Goal: Information Seeking & Learning: Learn about a topic

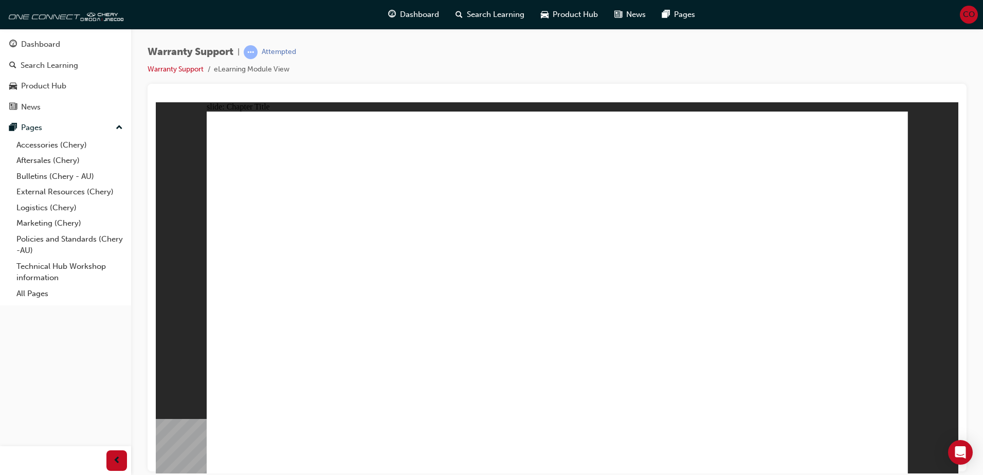
radio input "true"
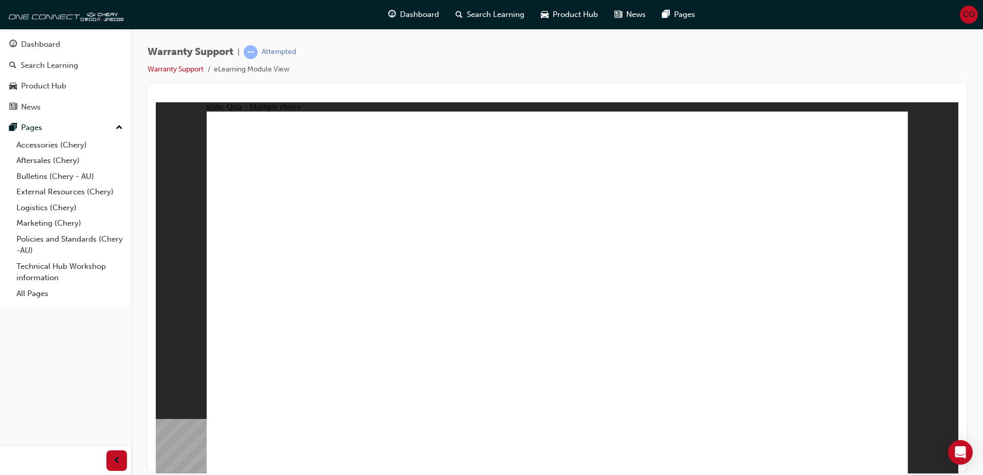
radio input "true"
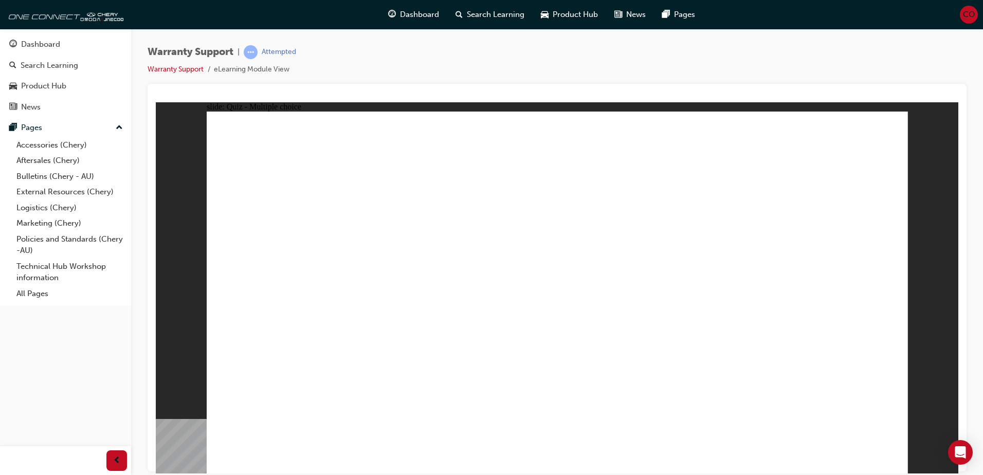
radio input "true"
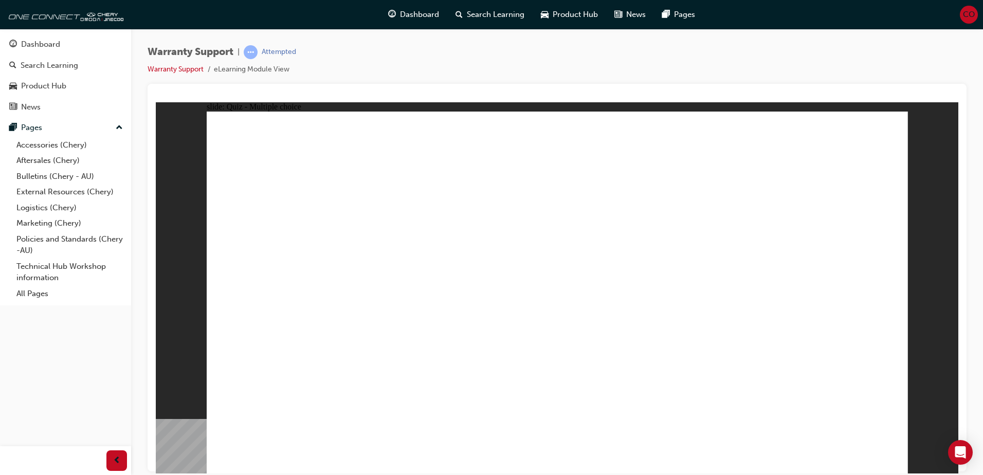
radio input "true"
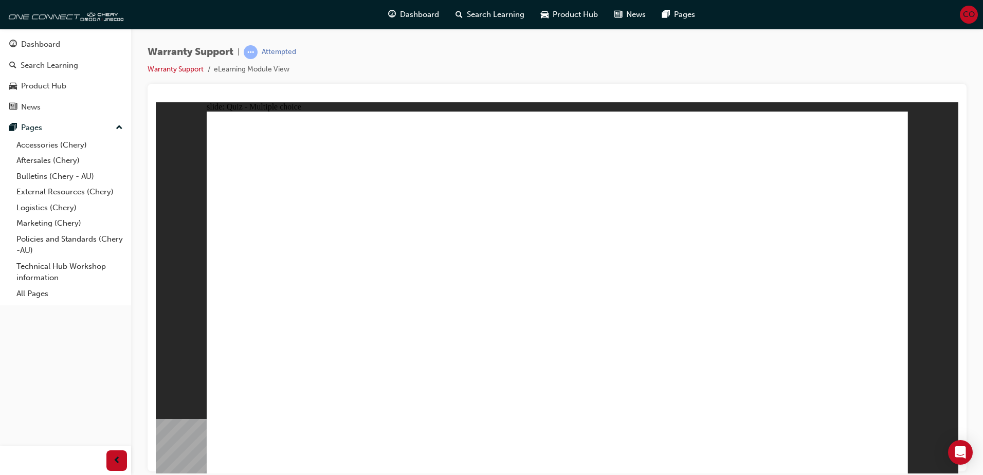
radio input "true"
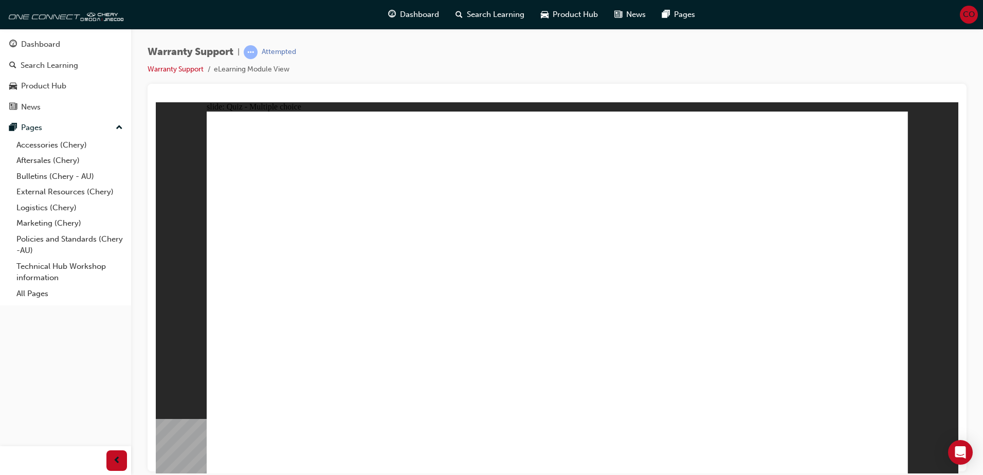
radio input "true"
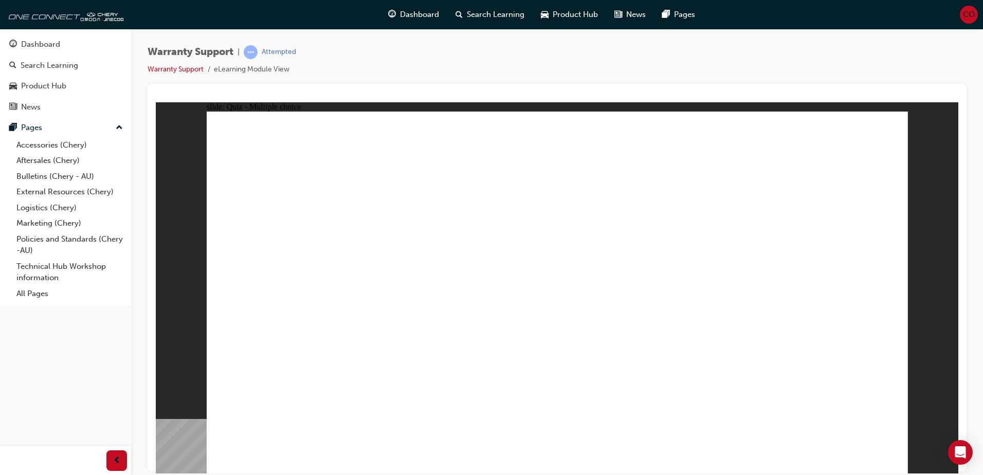
radio input "true"
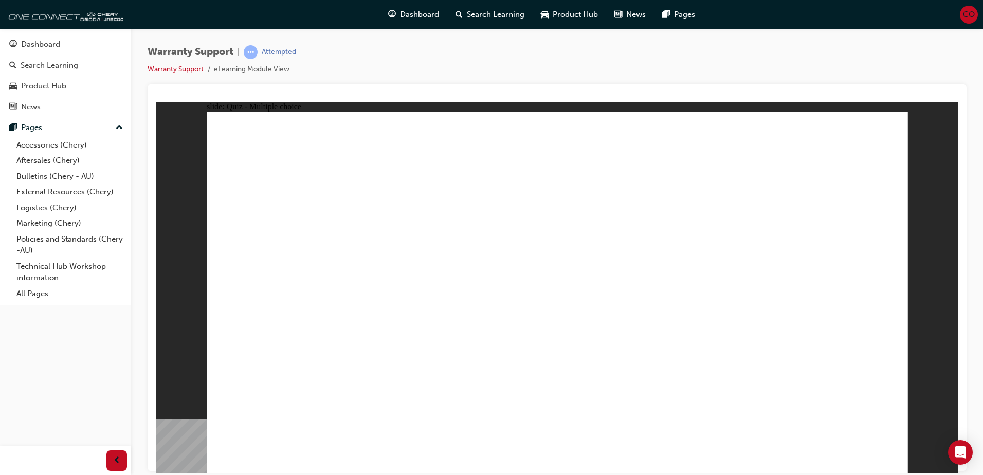
radio input "true"
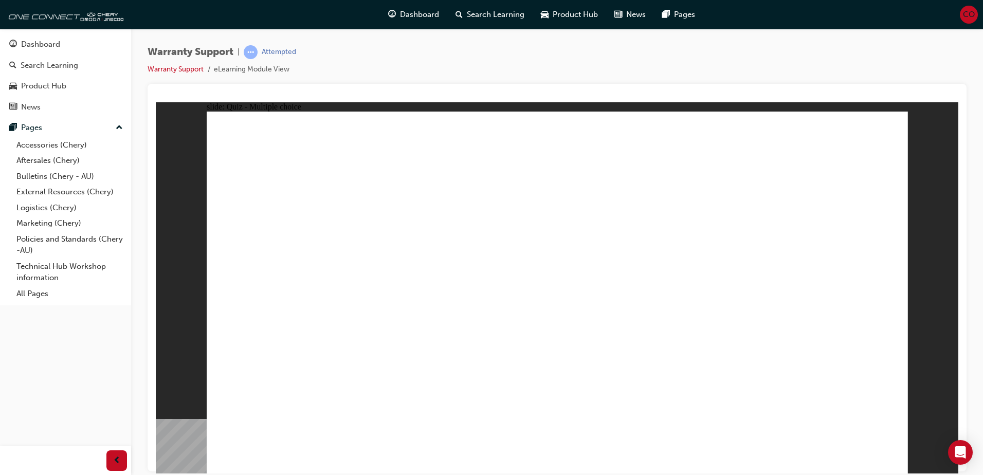
radio input "true"
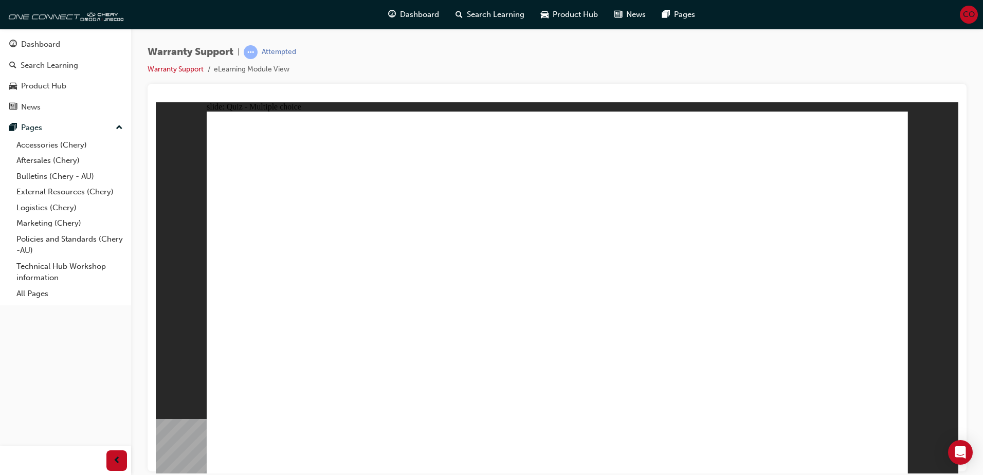
radio input "true"
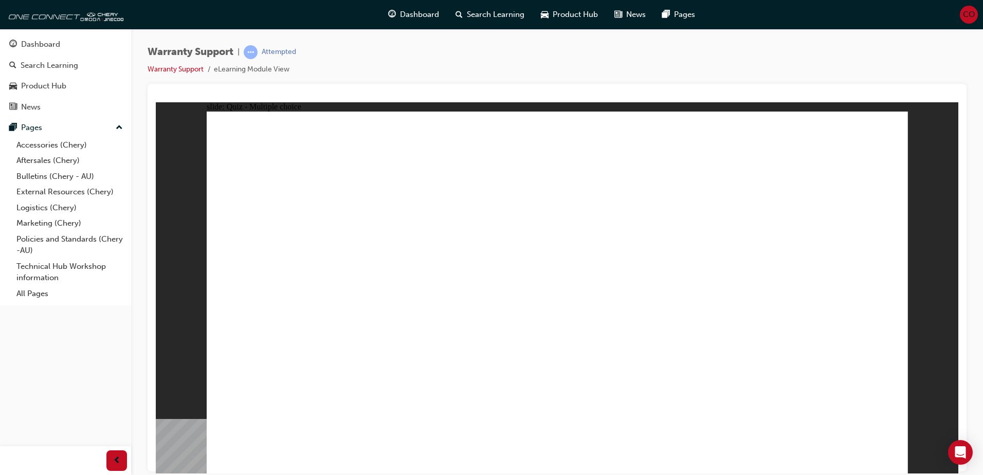
radio input "true"
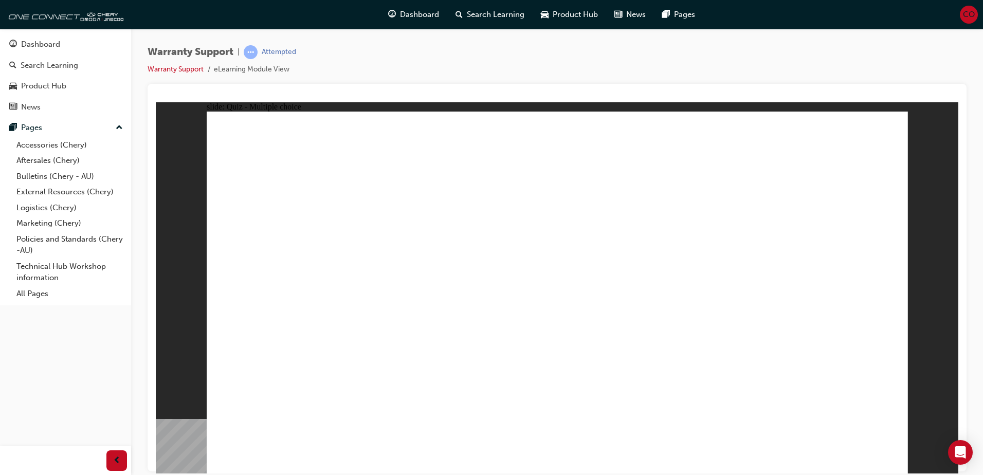
radio input "true"
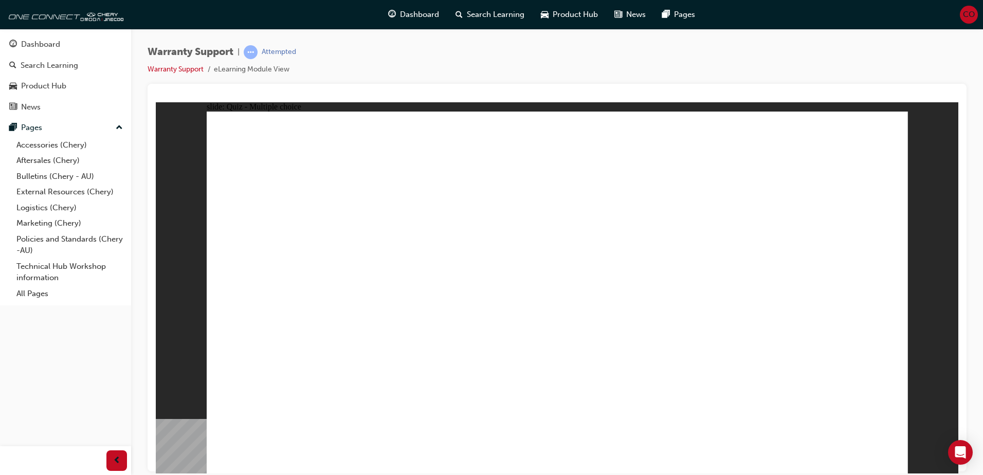
radio input "true"
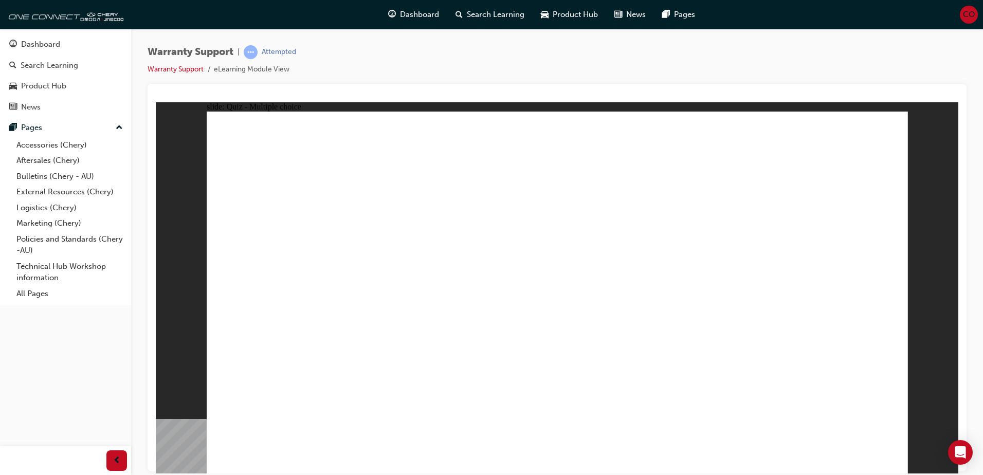
radio input "true"
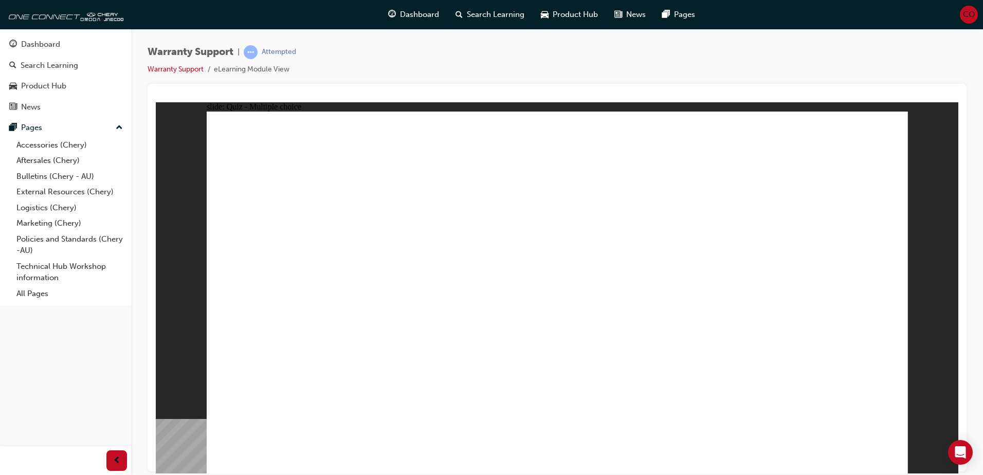
radio input "true"
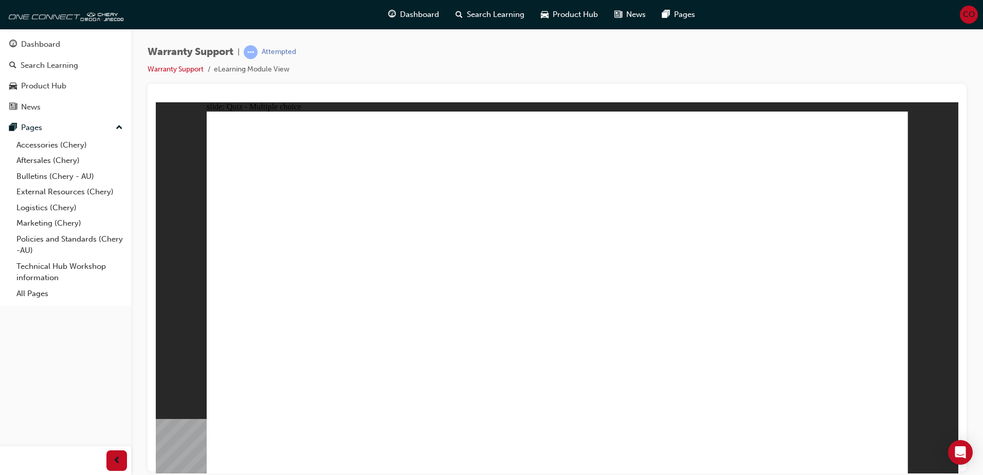
radio input "true"
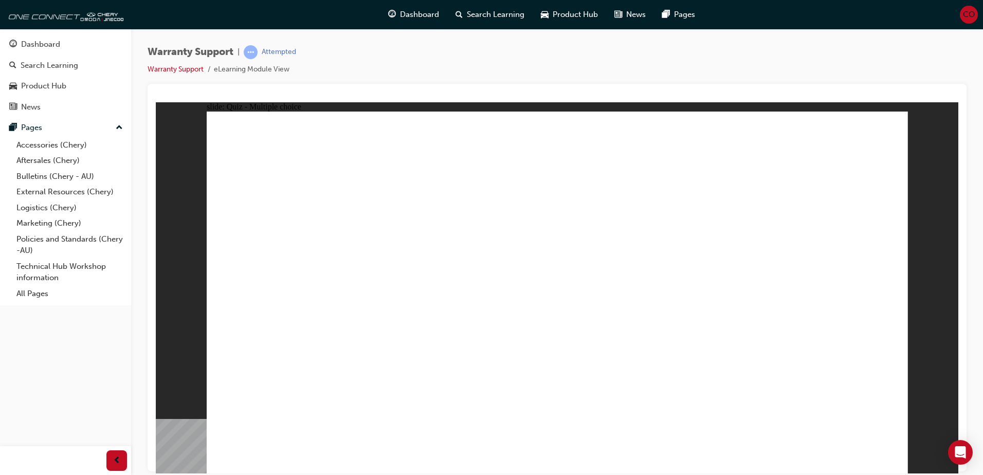
radio input "true"
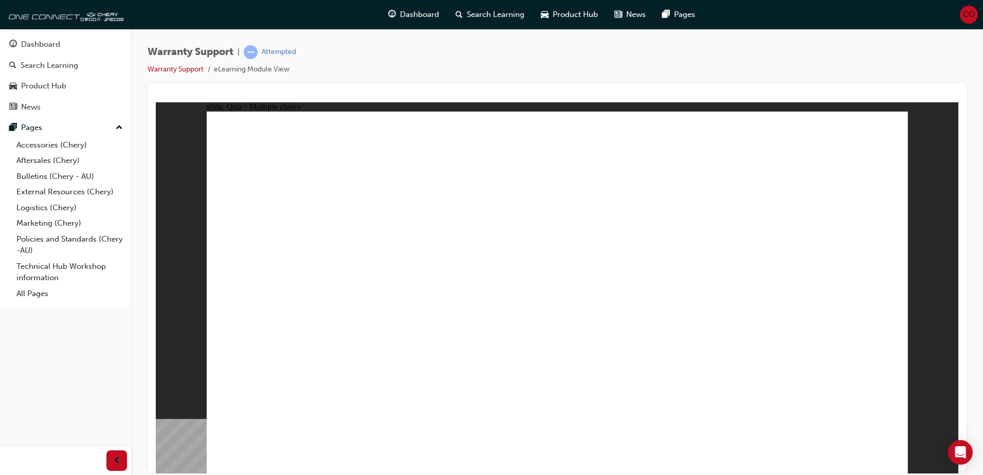
radio input "true"
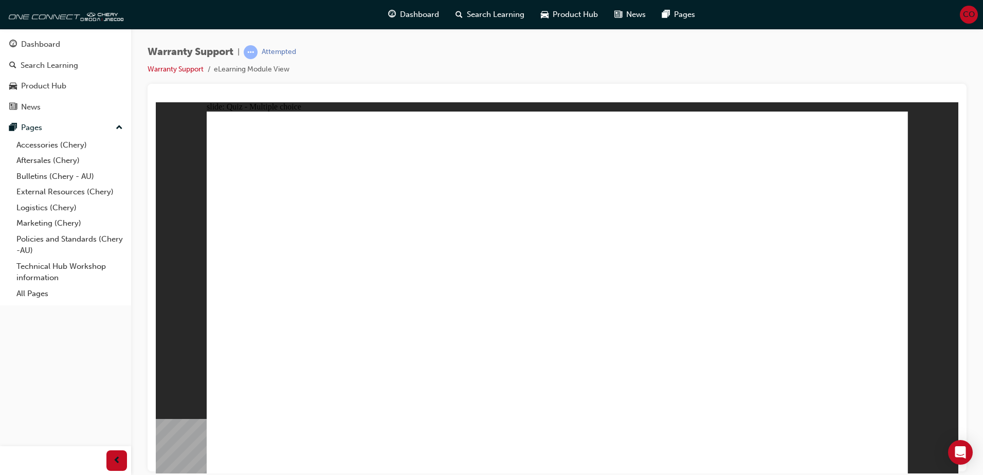
radio input "true"
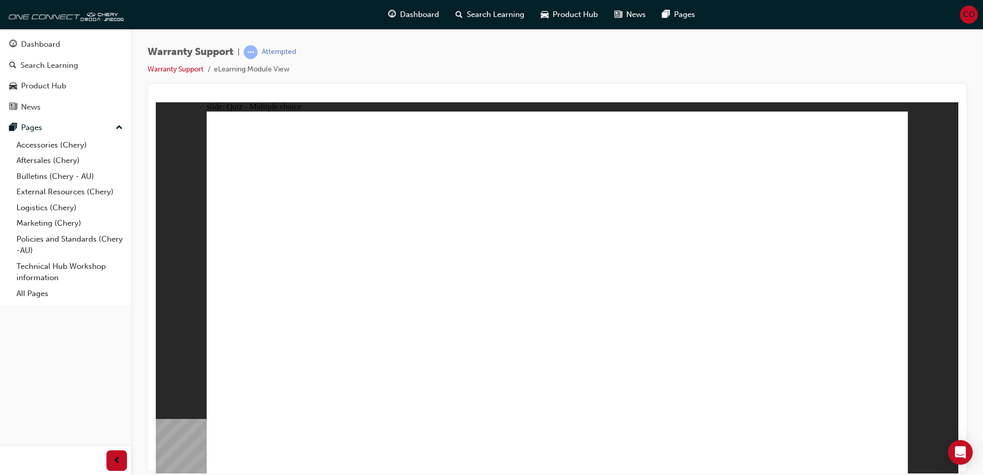
radio input "true"
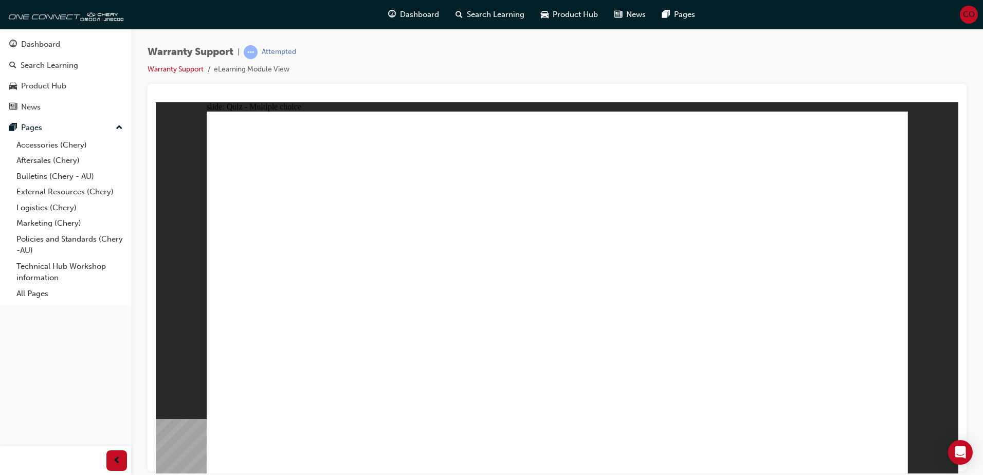
radio input "true"
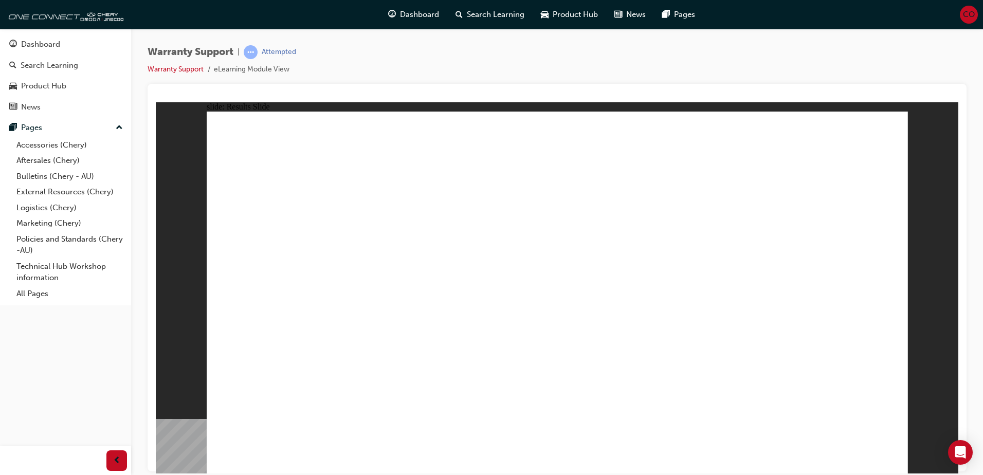
radio input "true"
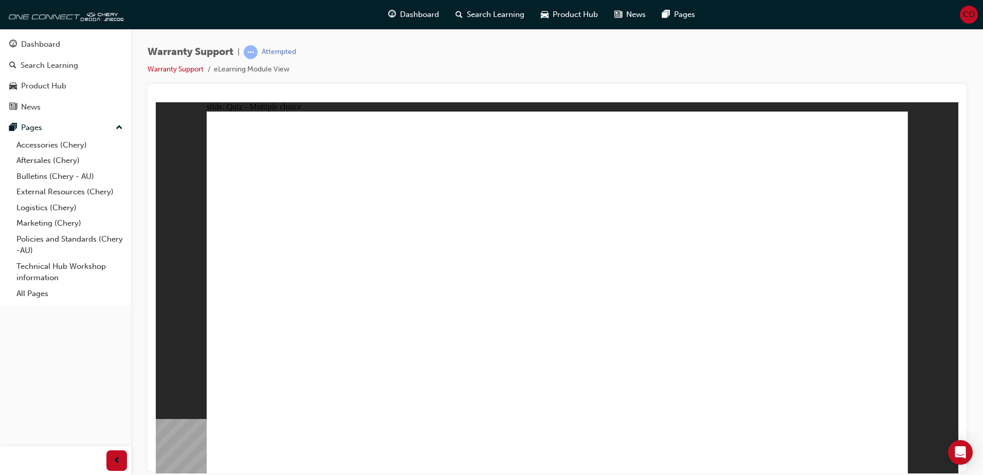
radio input "true"
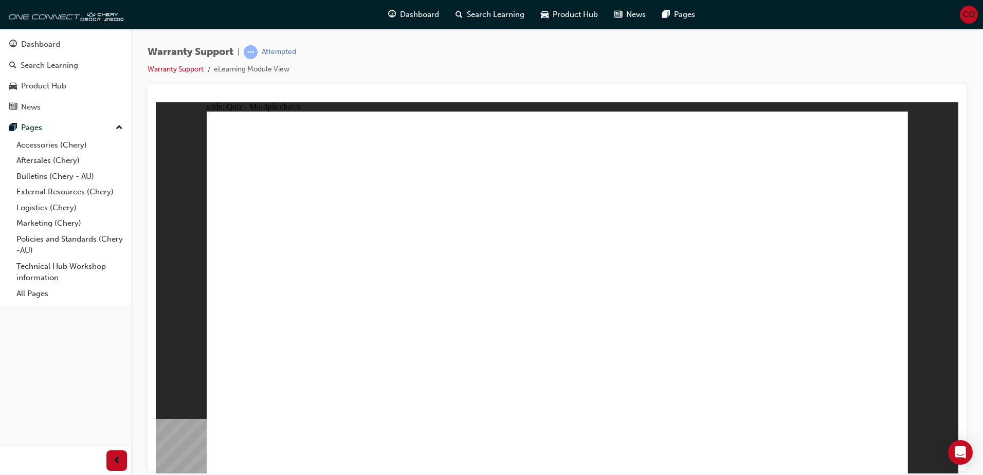
radio input "true"
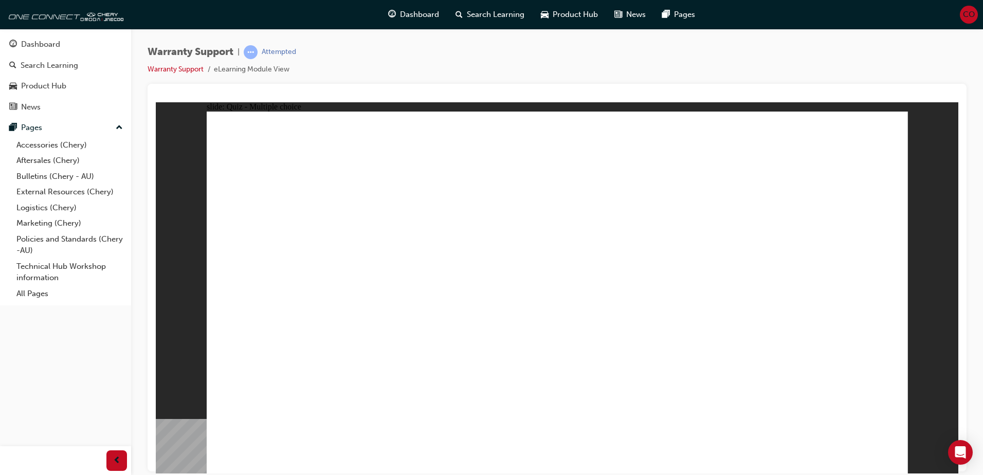
radio input "true"
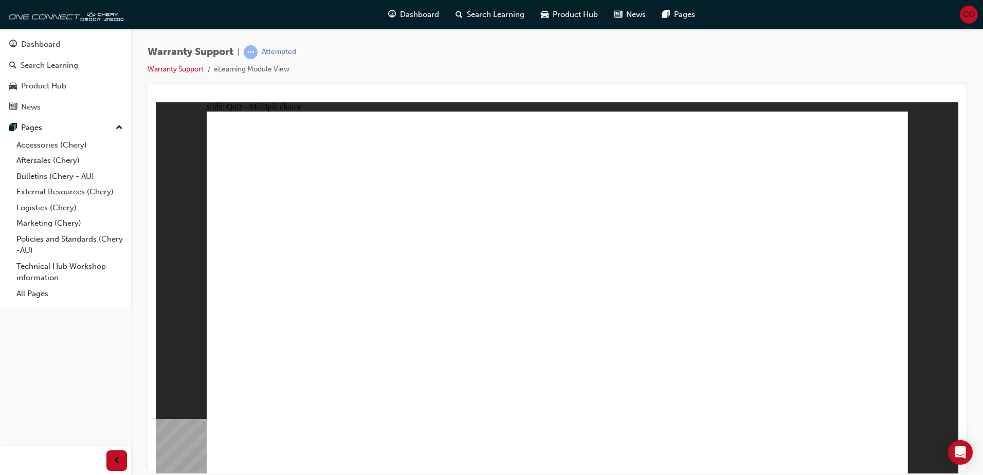
radio input "true"
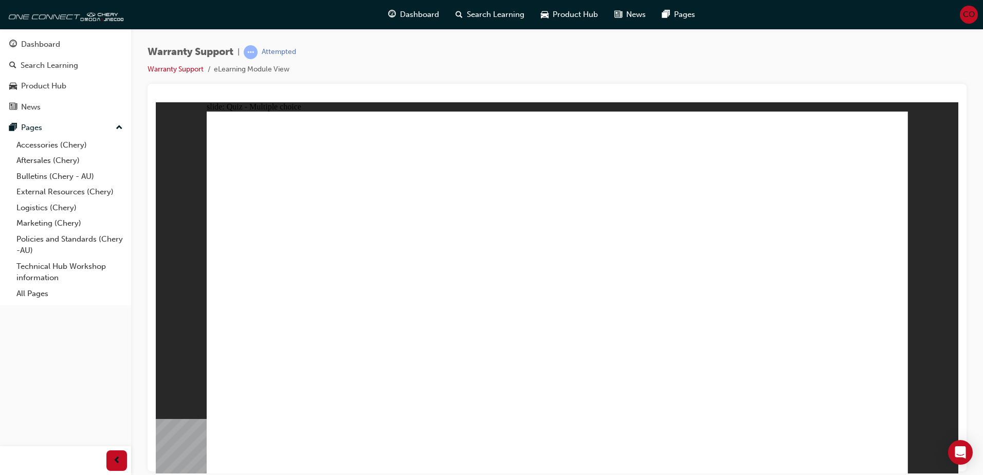
radio input "true"
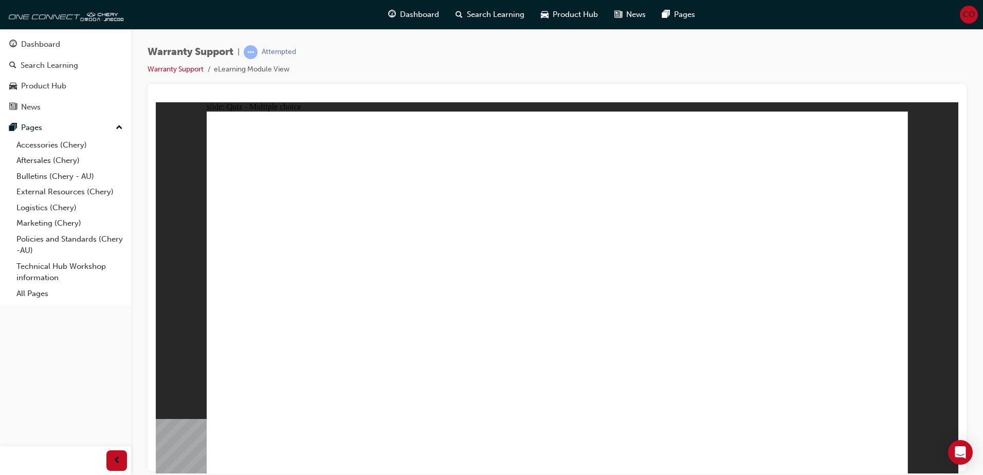
radio input "true"
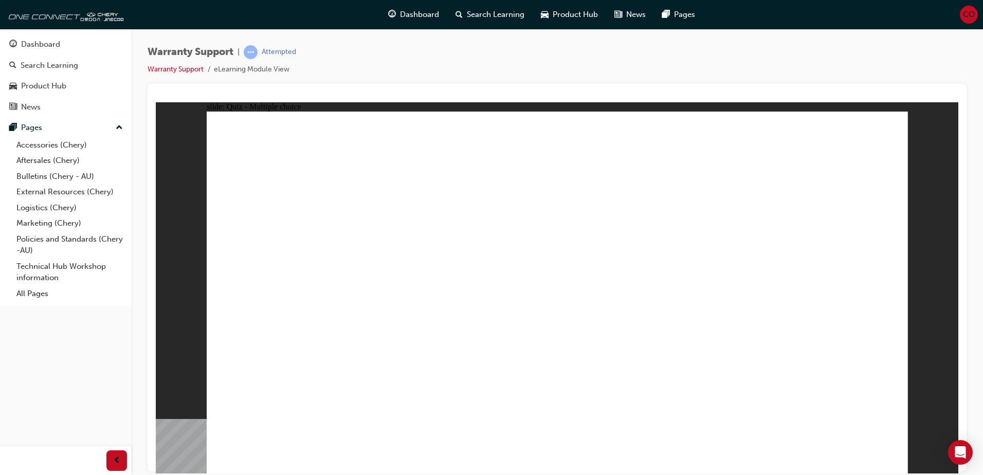
radio input "true"
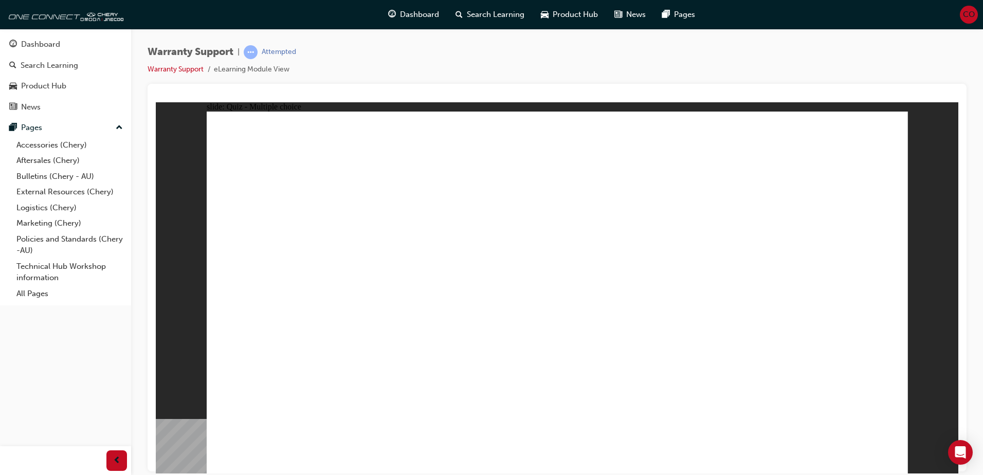
click at [48, 44] on div "Dashboard" at bounding box center [40, 45] width 39 height 12
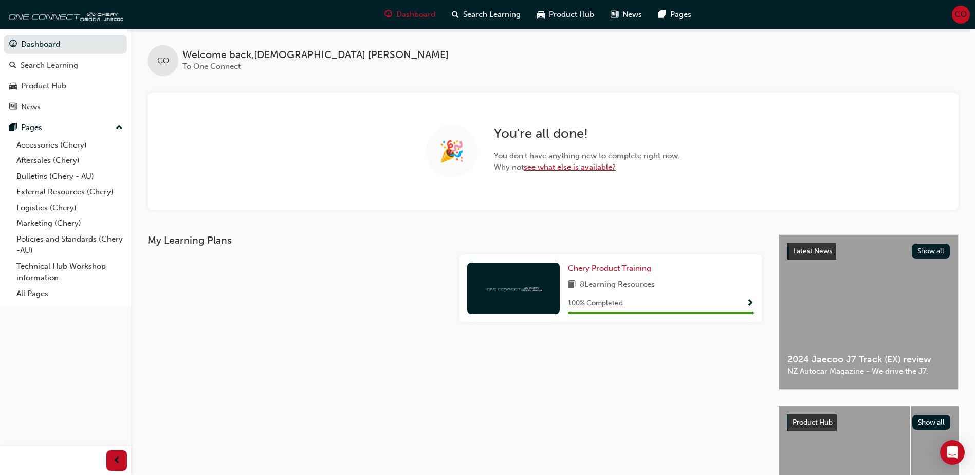
click at [561, 166] on link "see what else is available?" at bounding box center [570, 166] width 92 height 9
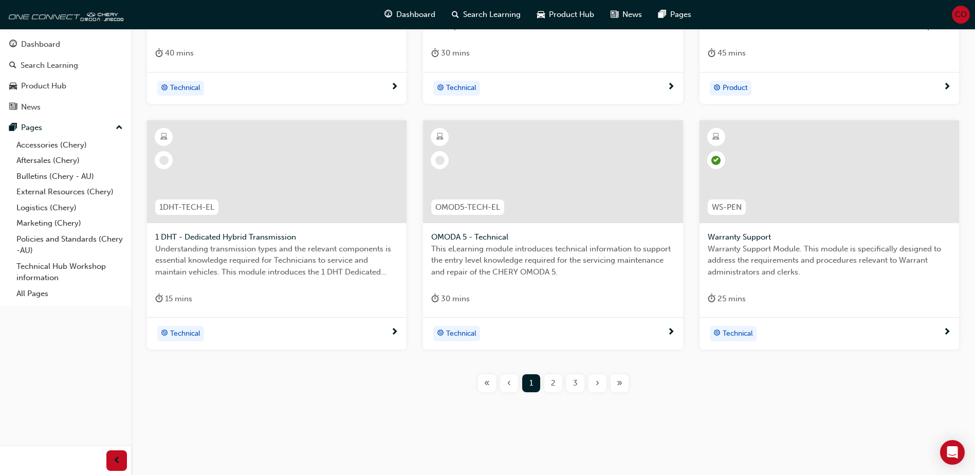
scroll to position [363, 0]
click at [556, 385] on div "2" at bounding box center [553, 383] width 18 height 18
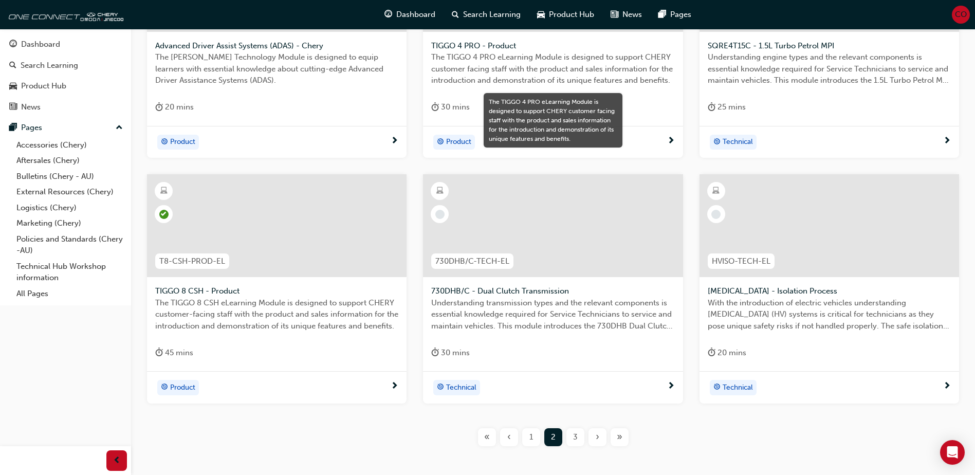
scroll to position [312, 0]
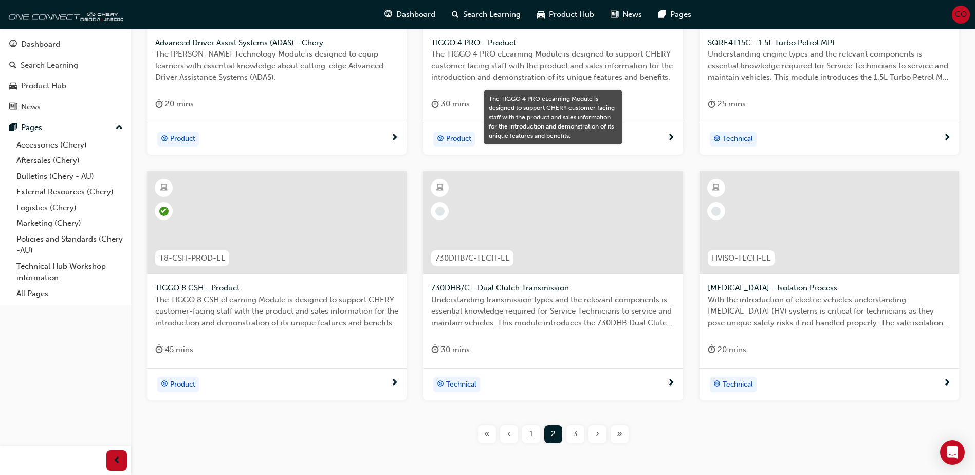
click at [574, 435] on span "3" at bounding box center [575, 434] width 5 height 12
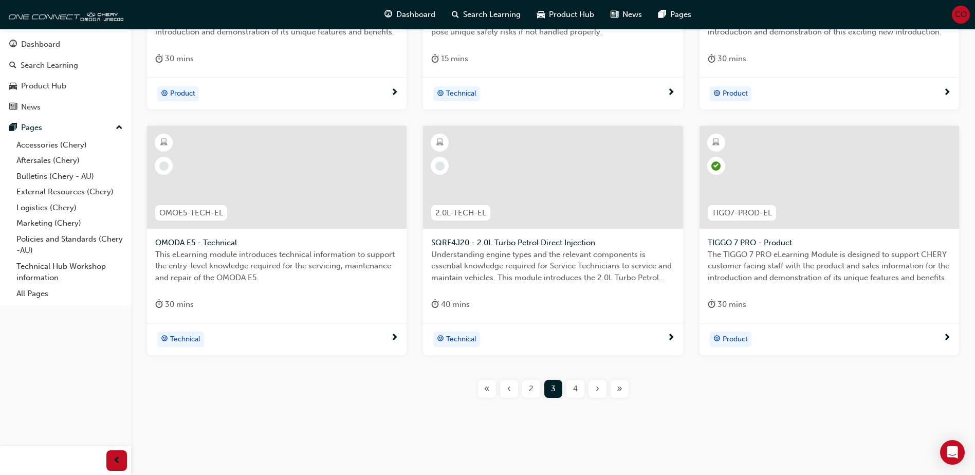
scroll to position [363, 0]
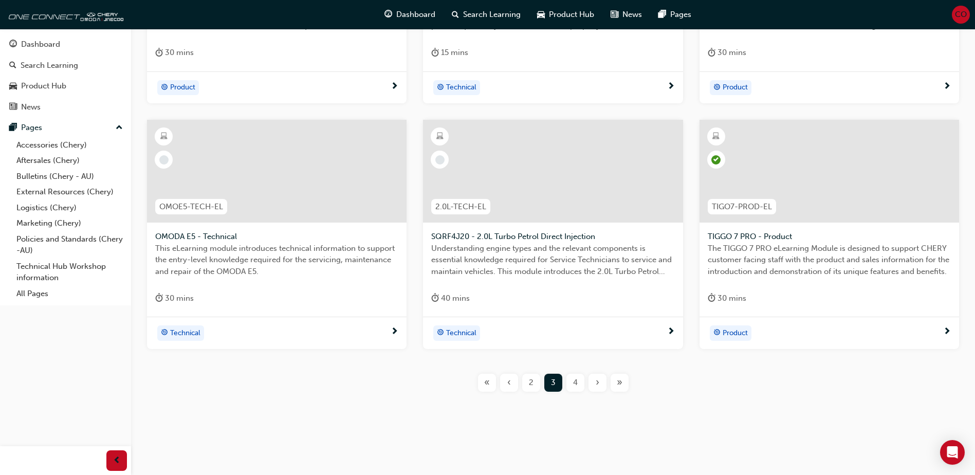
click at [575, 385] on span "4" at bounding box center [575, 383] width 5 height 12
